Goal: Information Seeking & Learning: Find specific page/section

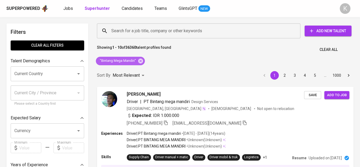
drag, startPoint x: 141, startPoint y: 60, endPoint x: 173, endPoint y: 52, distance: 33.3
click at [141, 60] on icon at bounding box center [140, 60] width 5 height 5
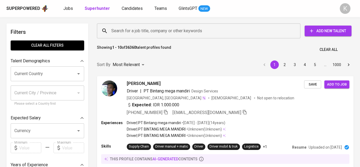
click at [163, 33] on input "Search for a job title, company or other keywords" at bounding box center [200, 31] width 180 height 10
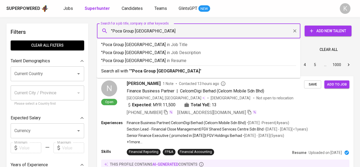
type input ""Poca Group Indonesia""
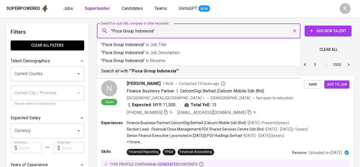
click at [168, 70] on b ""Poca Group Indonesia"" at bounding box center [154, 70] width 47 height 5
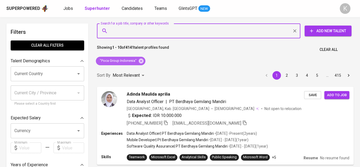
click at [137, 61] on span ""Poca Group Indonesia"" at bounding box center [118, 60] width 44 height 5
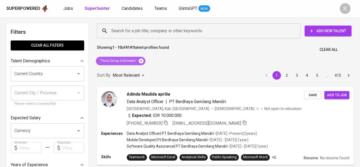
click at [140, 60] on icon at bounding box center [141, 60] width 5 height 5
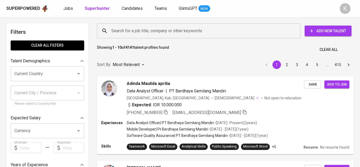
click at [149, 31] on input "Search for a job title, company or other keywords" at bounding box center [200, 31] width 180 height 10
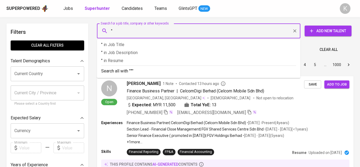
paste input "Aun Wahana Jaya"
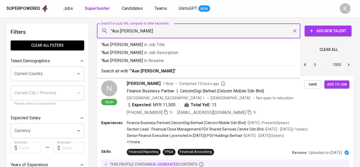
type input ""Aun Wahana Jaya""
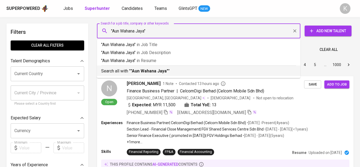
click at [148, 73] on b ""Aun Wahana Jaya"" at bounding box center [150, 70] width 38 height 5
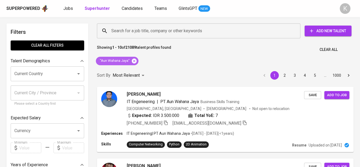
click at [136, 62] on icon at bounding box center [134, 61] width 6 height 6
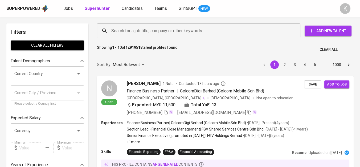
click at [154, 32] on input "Search for a job title, company or other keywords" at bounding box center [200, 31] width 180 height 10
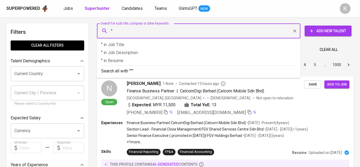
paste input "FAJAR MULA ABADI"
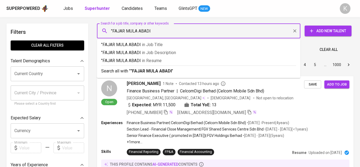
type input ""FAJAR MULA ABADI""
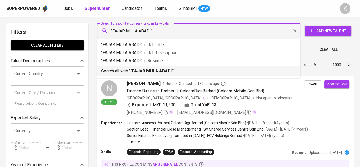
click at [161, 69] on b ""FAJAR MULA ABADI"" at bounding box center [152, 70] width 43 height 5
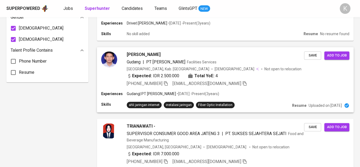
scroll to position [355, 0]
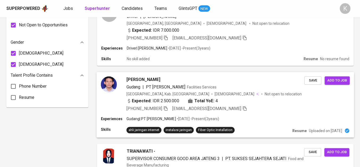
click at [168, 106] on icon "button" at bounding box center [165, 108] width 5 height 5
click at [226, 69] on div "DIDI TARDI Gudang | PT Fajar Mula Abadi Facilities Services Indonesia, Kab. Ban…" at bounding box center [225, 105] width 263 height 72
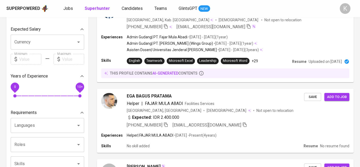
scroll to position [0, 0]
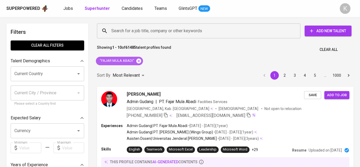
click at [138, 59] on icon at bounding box center [138, 60] width 5 height 5
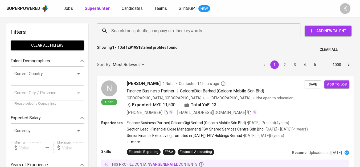
click at [155, 29] on input "Search for a job title, company or other keywords" at bounding box center [200, 31] width 180 height 10
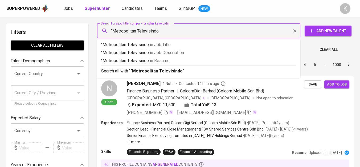
type input ""Metropolitan Televisindo""
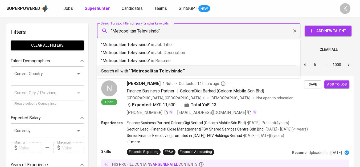
drag, startPoint x: 148, startPoint y: 74, endPoint x: 167, endPoint y: 33, distance: 45.4
click at [148, 74] on b ""Metropolitan Televisindo"" at bounding box center [158, 70] width 54 height 5
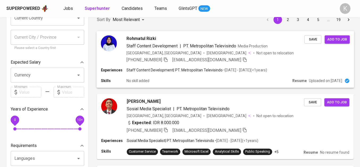
scroll to position [59, 0]
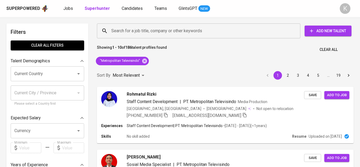
scroll to position [59, 0]
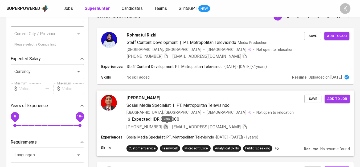
click at [167, 125] on icon "button" at bounding box center [165, 126] width 5 height 5
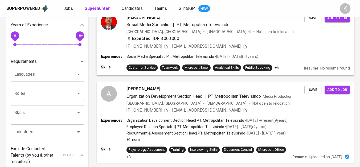
scroll to position [148, 0]
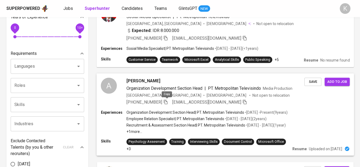
click at [167, 102] on icon "button" at bounding box center [165, 101] width 5 height 5
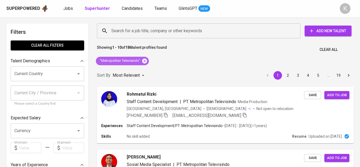
click at [143, 60] on icon at bounding box center [144, 60] width 5 height 5
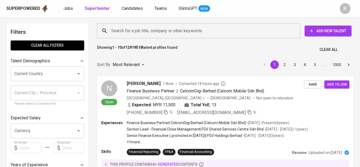
click at [149, 31] on input "Search for a job title, company or other keywords" at bounding box center [200, 31] width 180 height 10
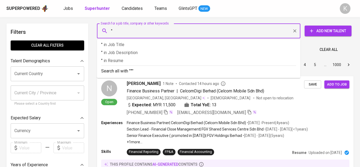
paste input "PHH Special Steel"
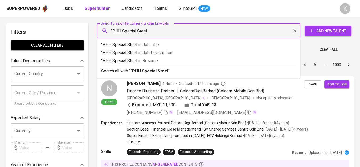
type input ""PHH Special Steel""
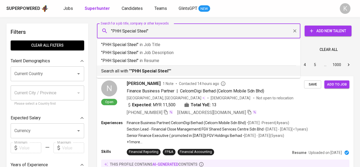
click at [165, 70] on b ""PHH Special Steel"" at bounding box center [150, 70] width 39 height 5
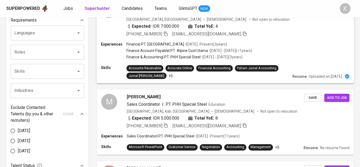
scroll to position [237, 0]
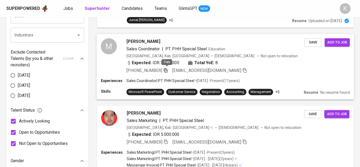
click at [166, 70] on icon "button" at bounding box center [166, 70] width 4 height 5
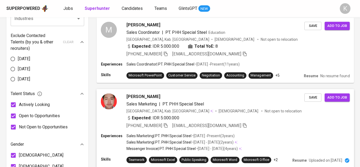
scroll to position [266, 0]
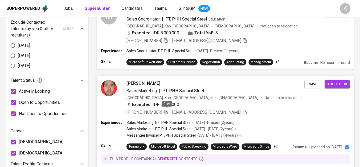
click at [167, 110] on icon "button" at bounding box center [165, 112] width 5 height 5
